Goal: Information Seeking & Learning: Learn about a topic

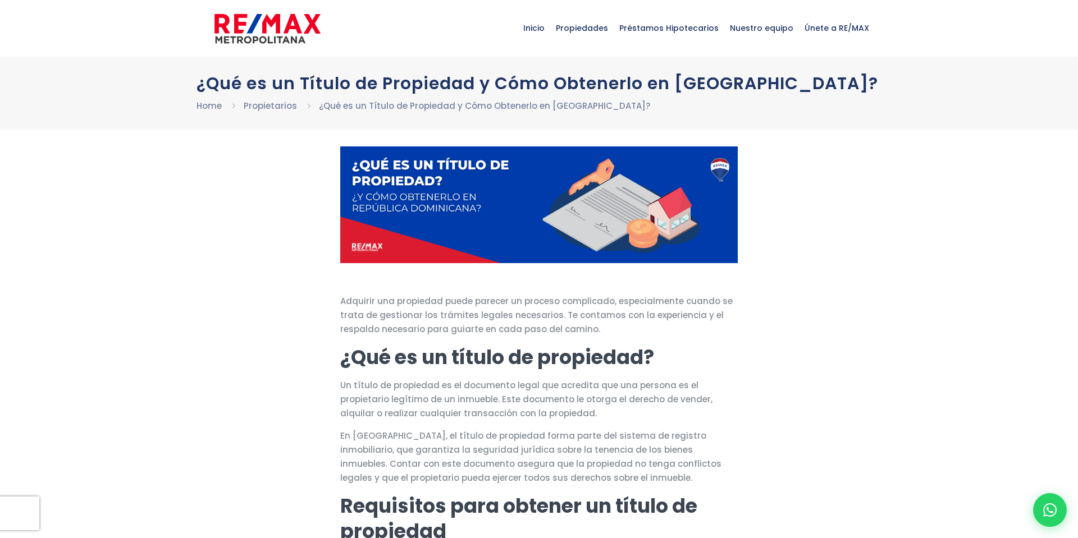
click at [301, 27] on img at bounding box center [267, 29] width 106 height 34
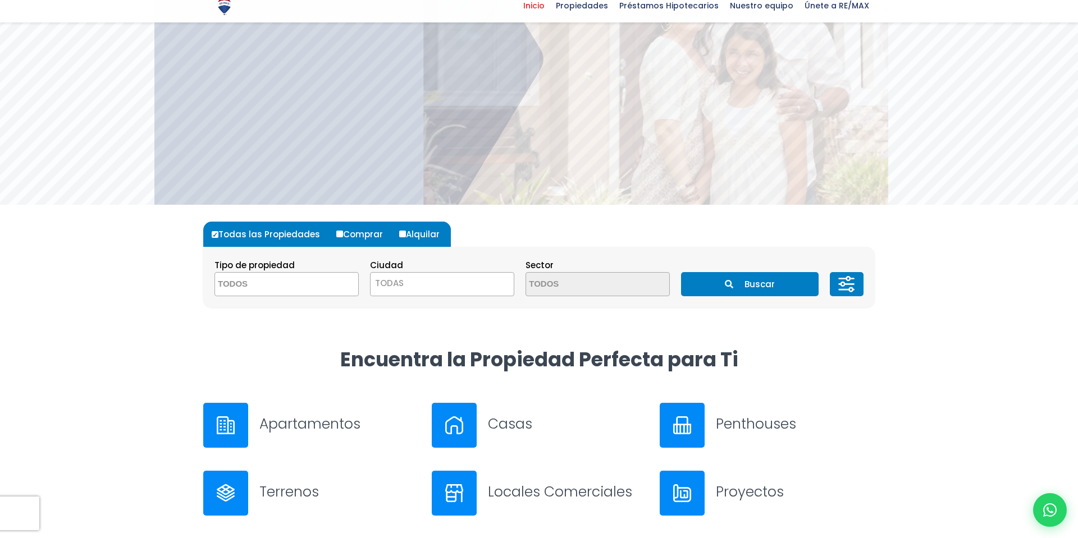
scroll to position [181, 0]
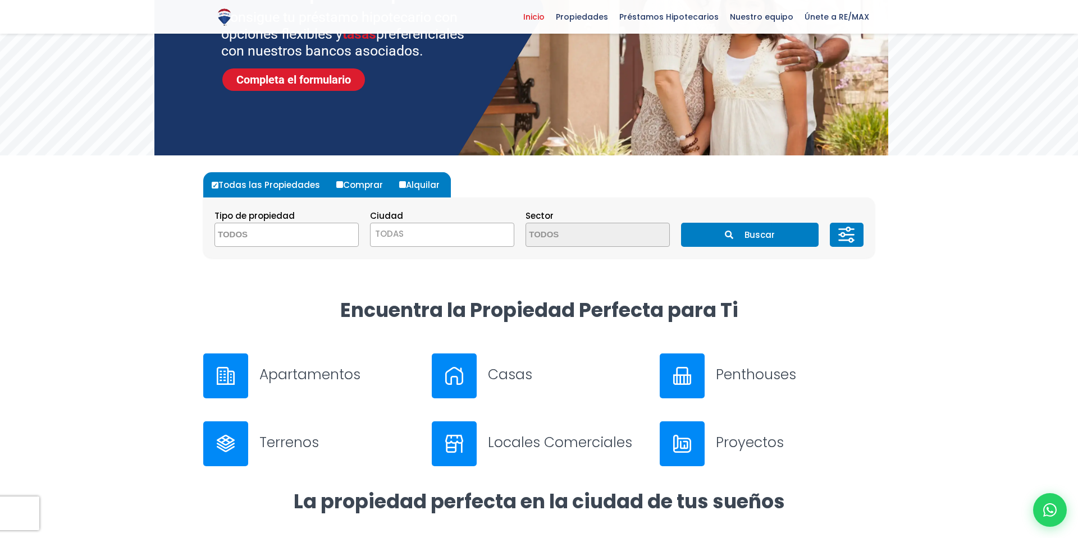
click at [311, 367] on h3 "Apartamentos" at bounding box center [338, 375] width 159 height 20
click at [304, 229] on textarea "Search" at bounding box center [269, 235] width 109 height 24
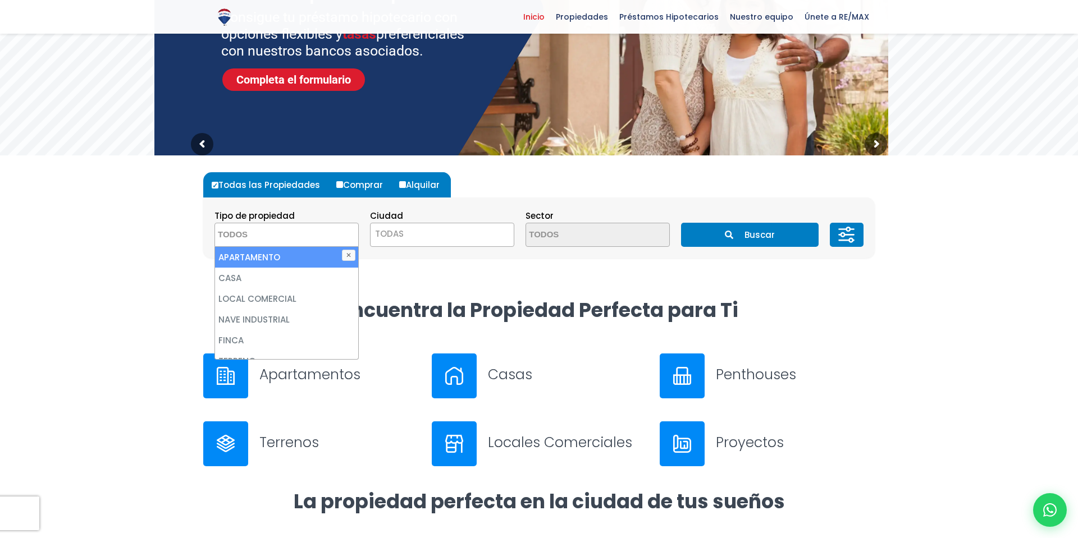
click at [277, 260] on li "APARTAMENTO" at bounding box center [286, 257] width 143 height 21
select select "apartment"
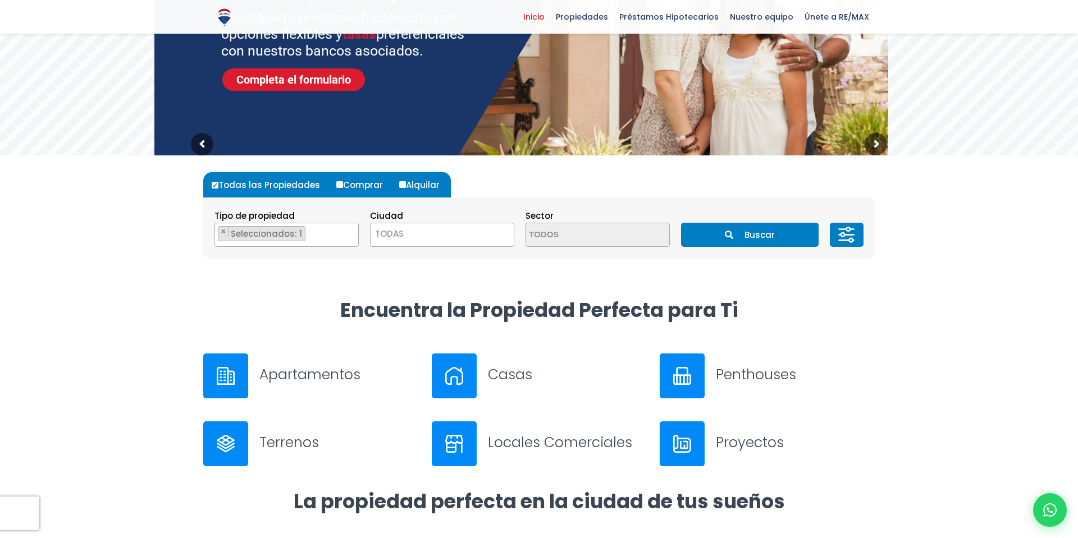
click at [344, 185] on label "Comprar" at bounding box center [364, 184] width 61 height 25
click at [343, 185] on input "Comprar" at bounding box center [339, 184] width 7 height 7
radio input "true"
click at [453, 236] on span "TODAS" at bounding box center [442, 234] width 143 height 16
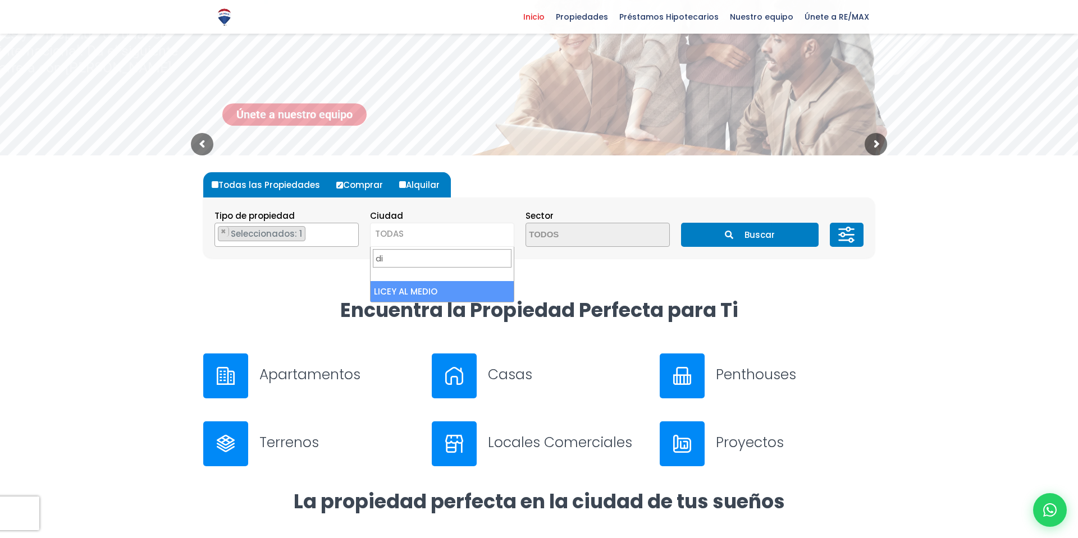
scroll to position [188, 0]
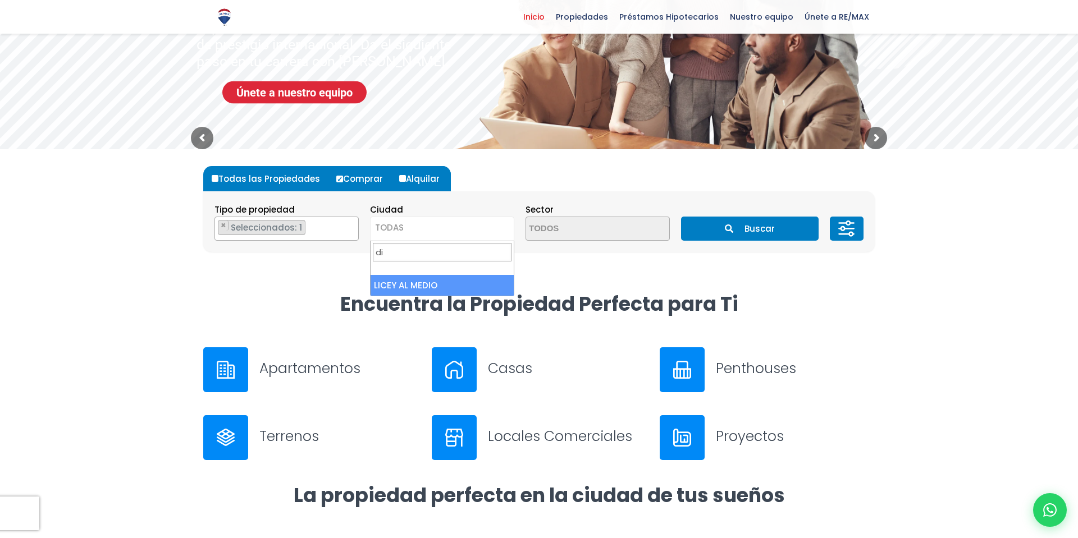
type input "dis"
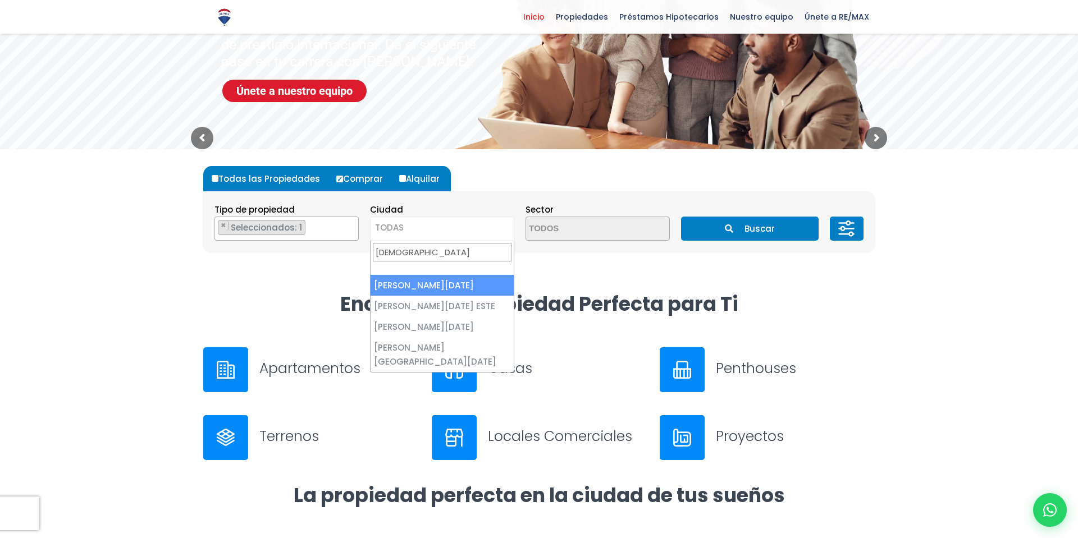
type input "santo"
select select "1"
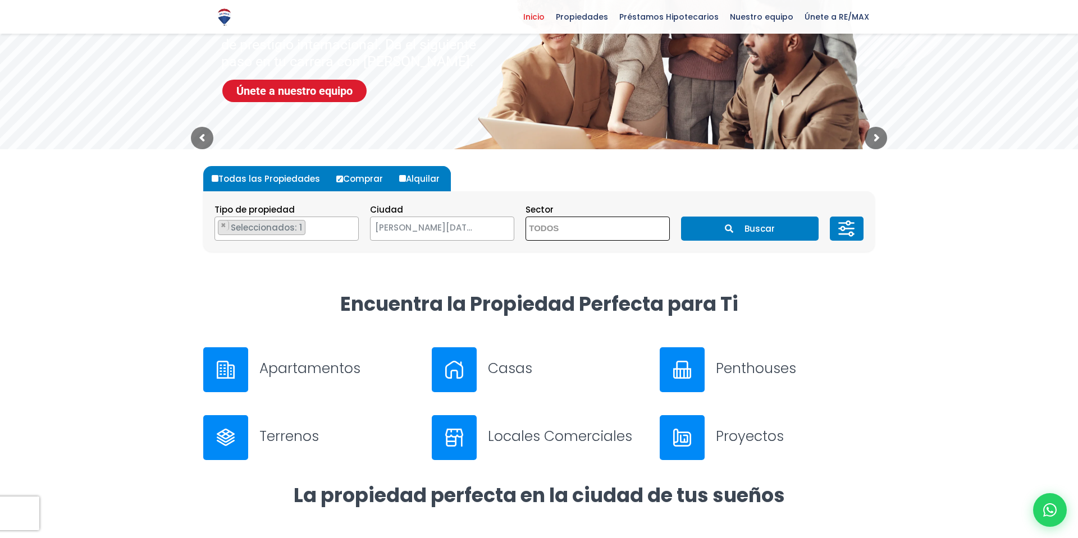
click at [613, 225] on textarea "Search" at bounding box center [580, 229] width 109 height 24
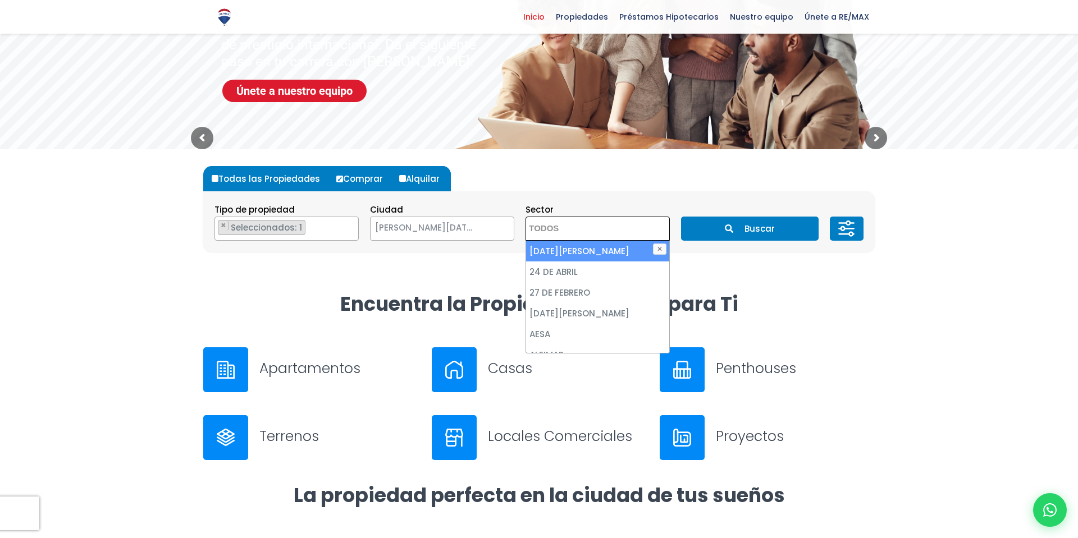
click at [845, 230] on icon at bounding box center [847, 229] width 22 height 34
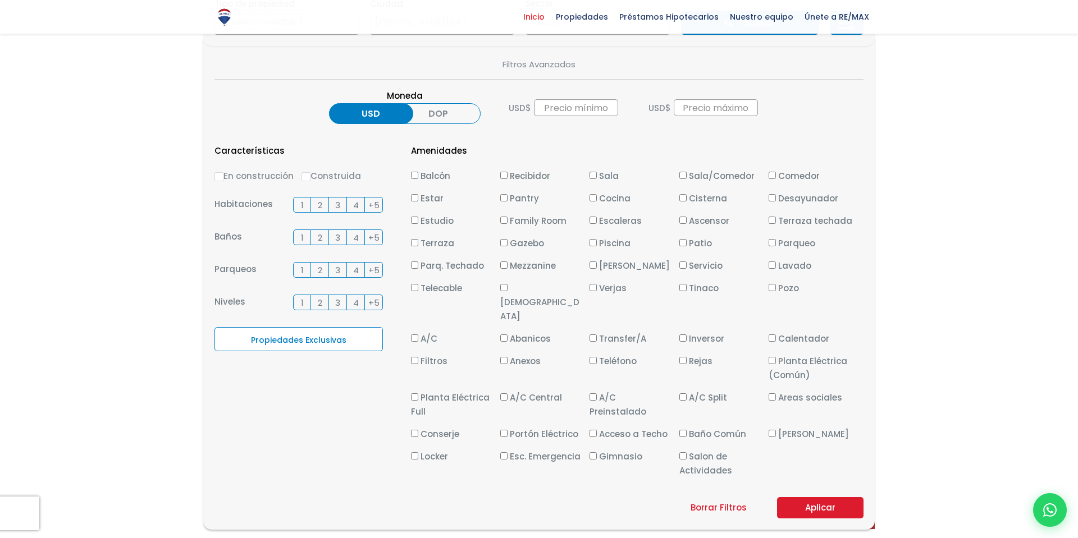
scroll to position [404, 0]
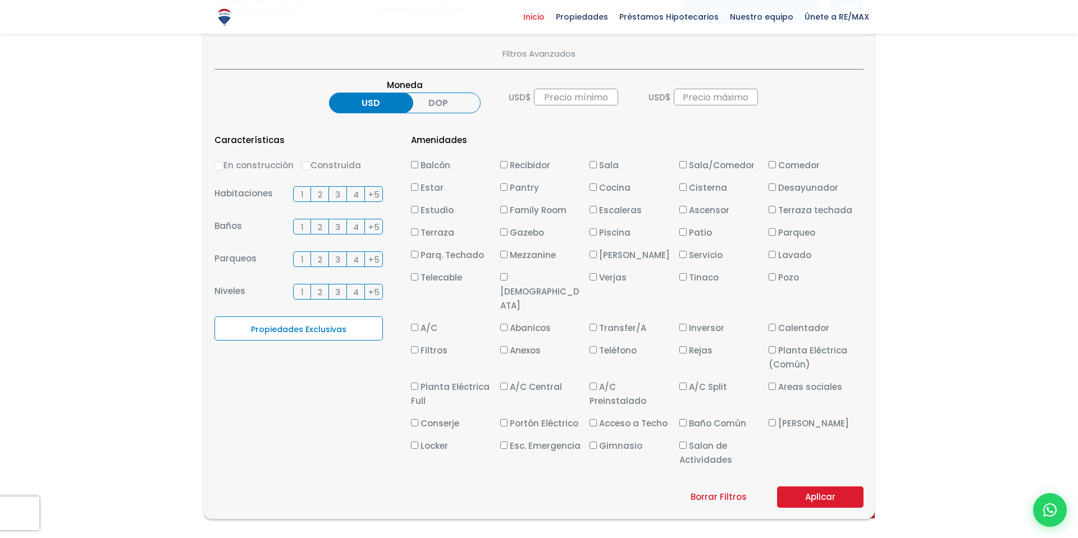
click at [220, 165] on input "En construcción" at bounding box center [218, 166] width 9 height 9
radio input "true"
click at [813, 487] on button "Aplicar" at bounding box center [820, 497] width 86 height 21
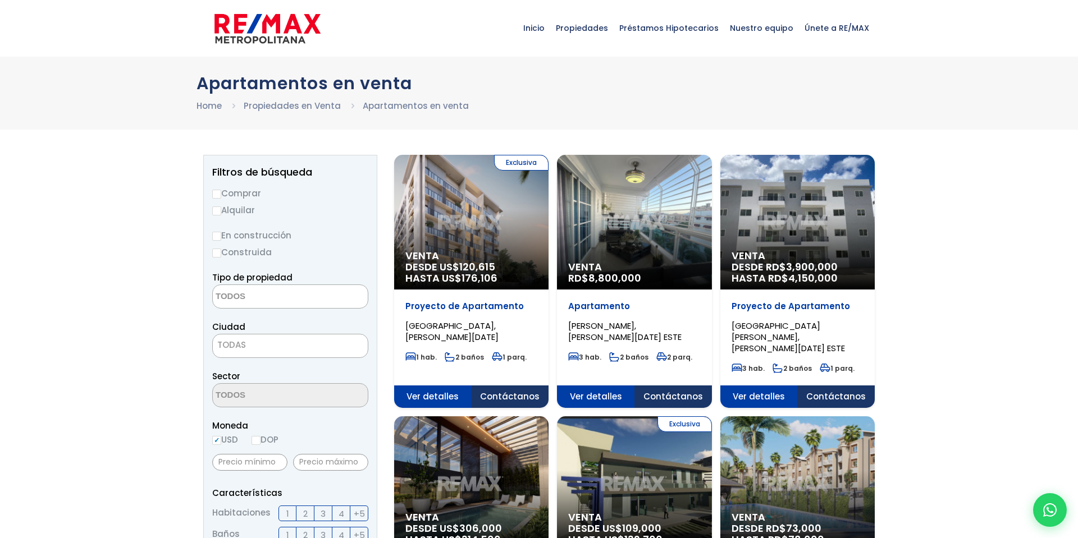
select select
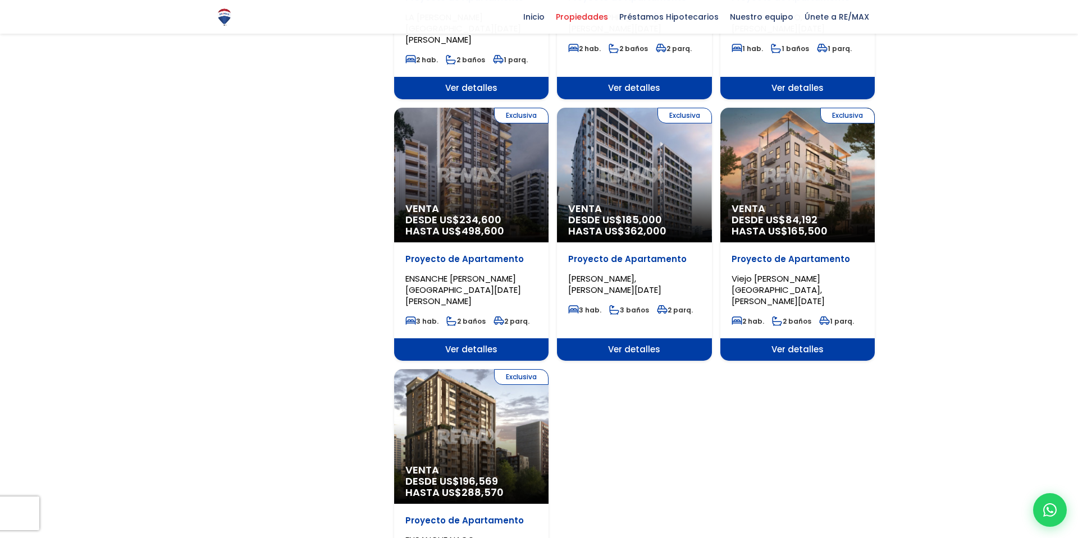
scroll to position [1086, 0]
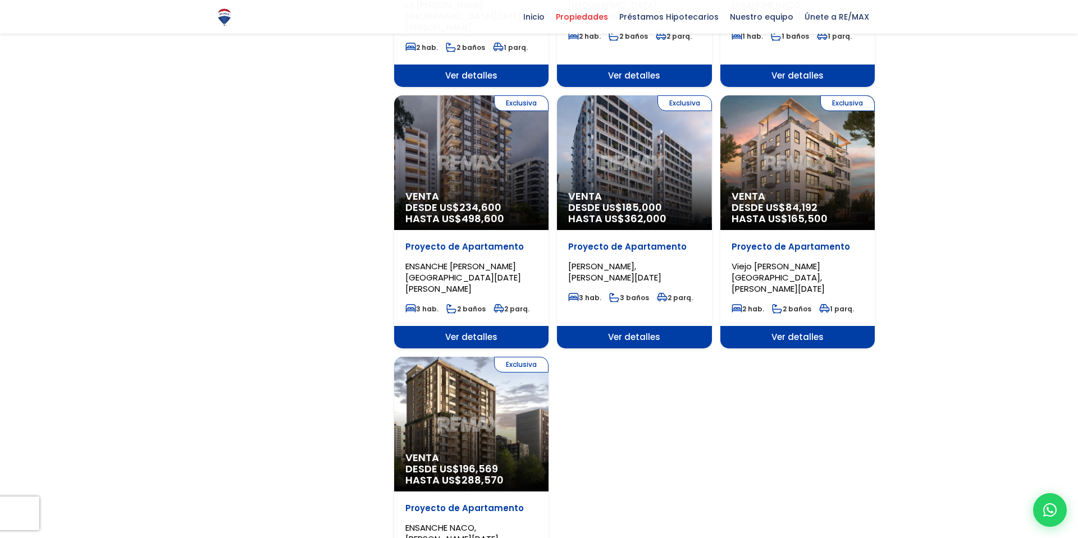
click at [805, 241] on p "Proyecto de Apartamento" at bounding box center [798, 246] width 132 height 11
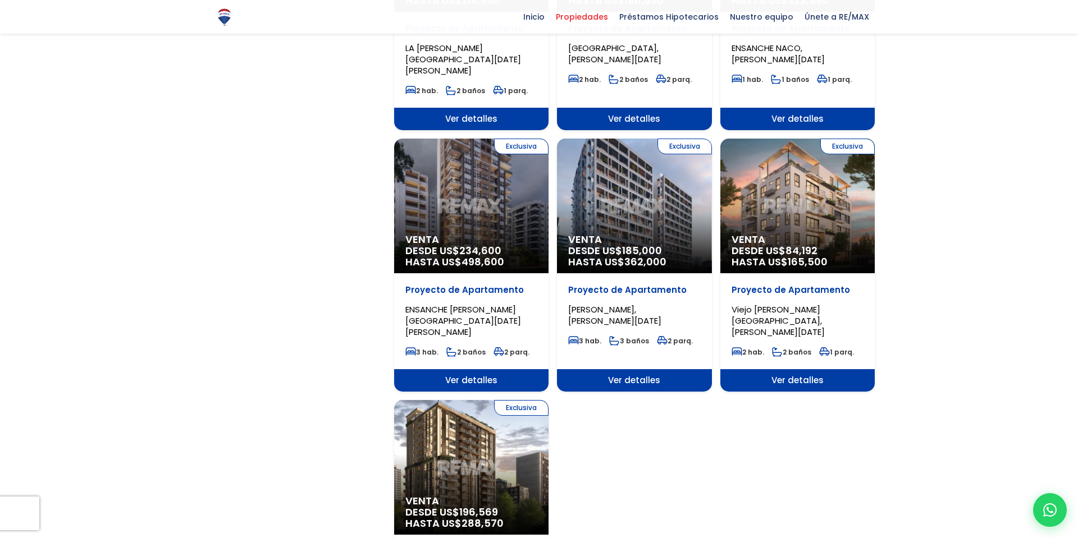
scroll to position [1002, 0]
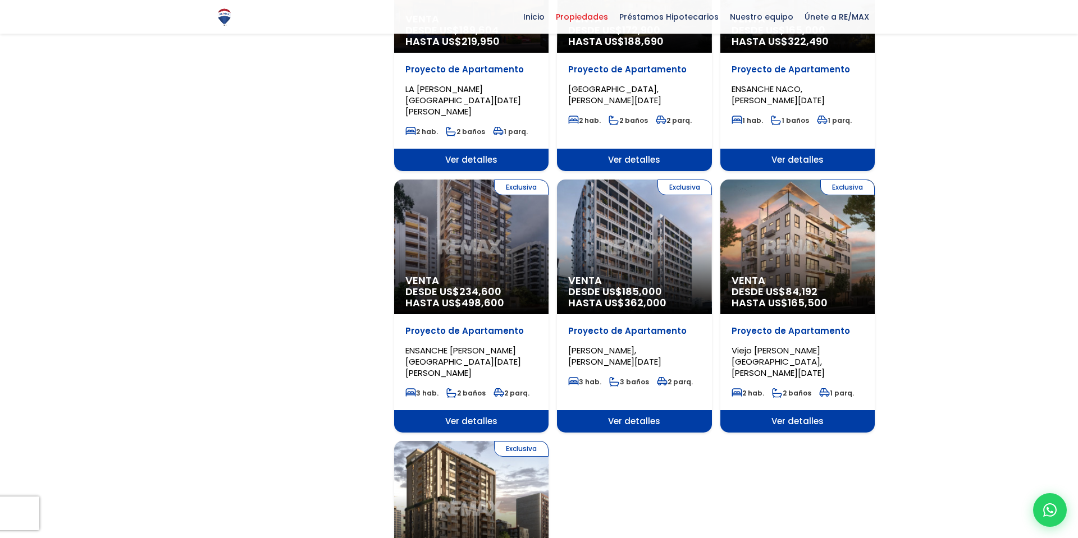
click at [794, 275] on span "Venta" at bounding box center [798, 280] width 132 height 11
